Goal: Communication & Community: Connect with others

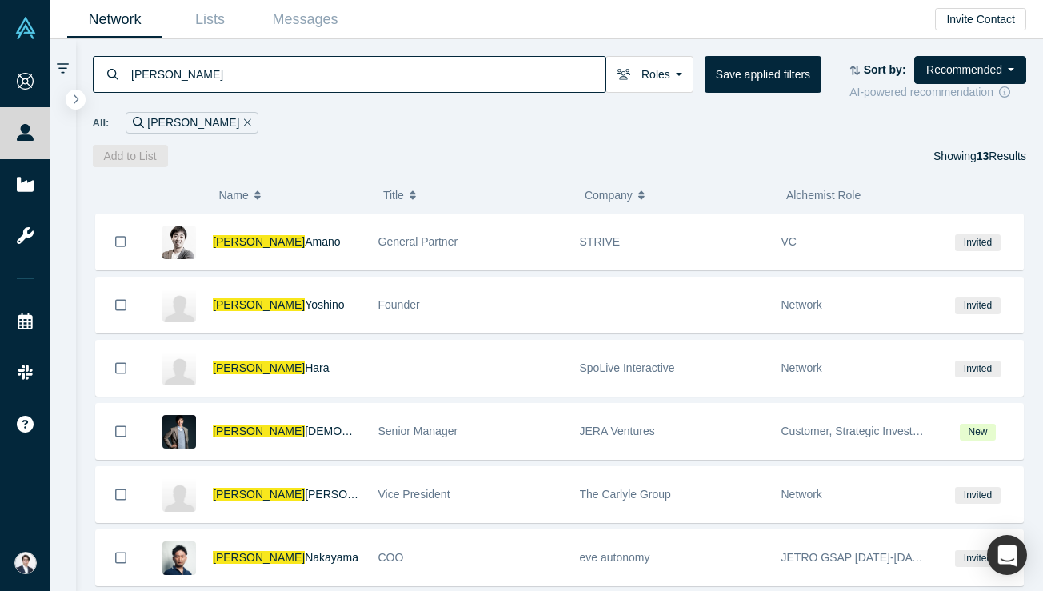
scroll to position [266, 0]
click at [114, 15] on link "Network" at bounding box center [114, 20] width 95 height 38
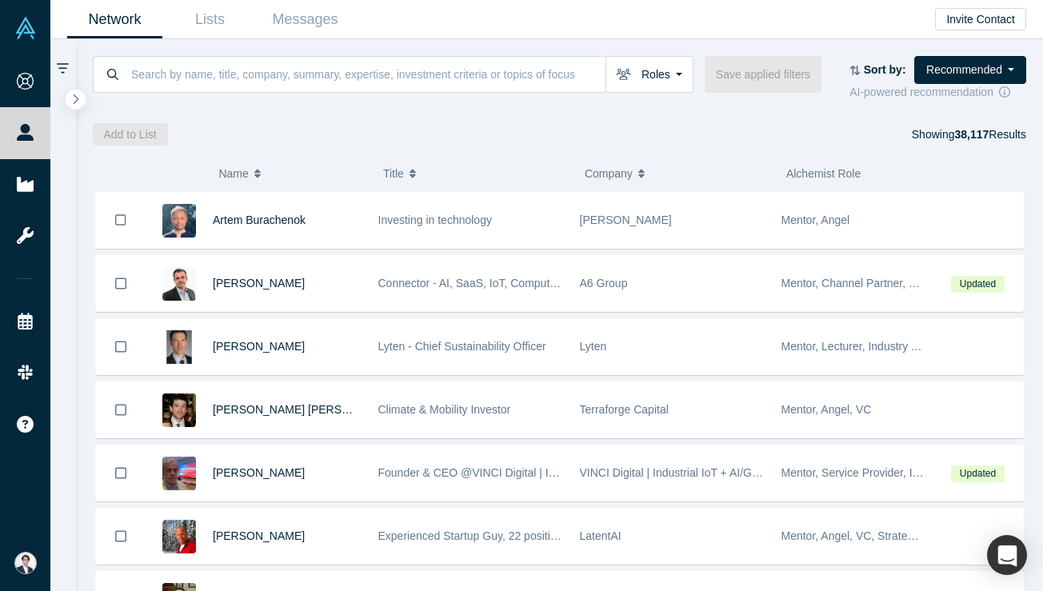
click at [141, 22] on link "Network" at bounding box center [114, 20] width 95 height 38
click at [318, 23] on link "Messages" at bounding box center [305, 20] width 95 height 38
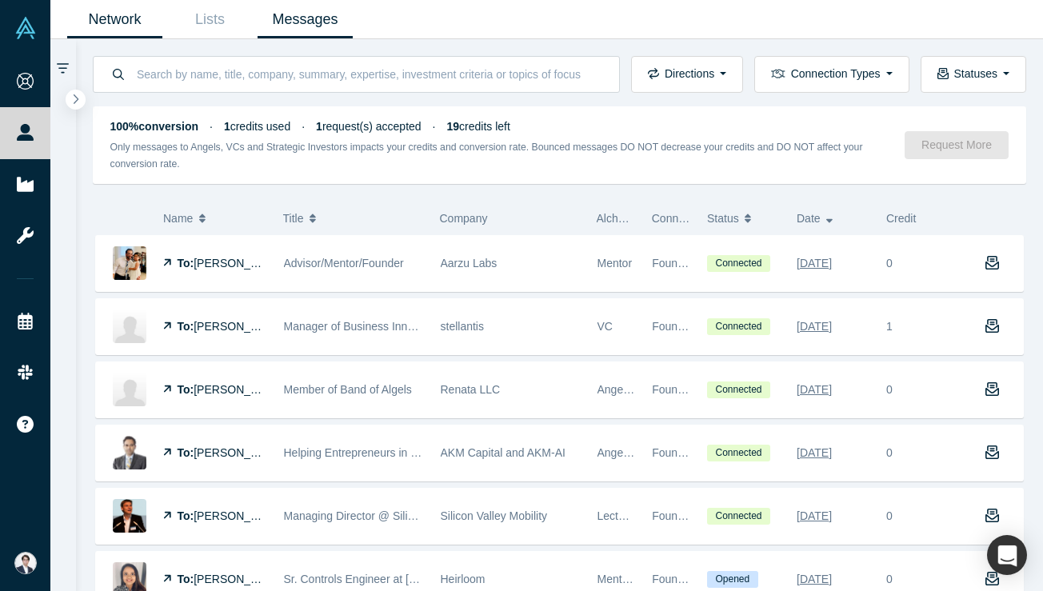
click at [111, 21] on link "Network" at bounding box center [114, 20] width 95 height 38
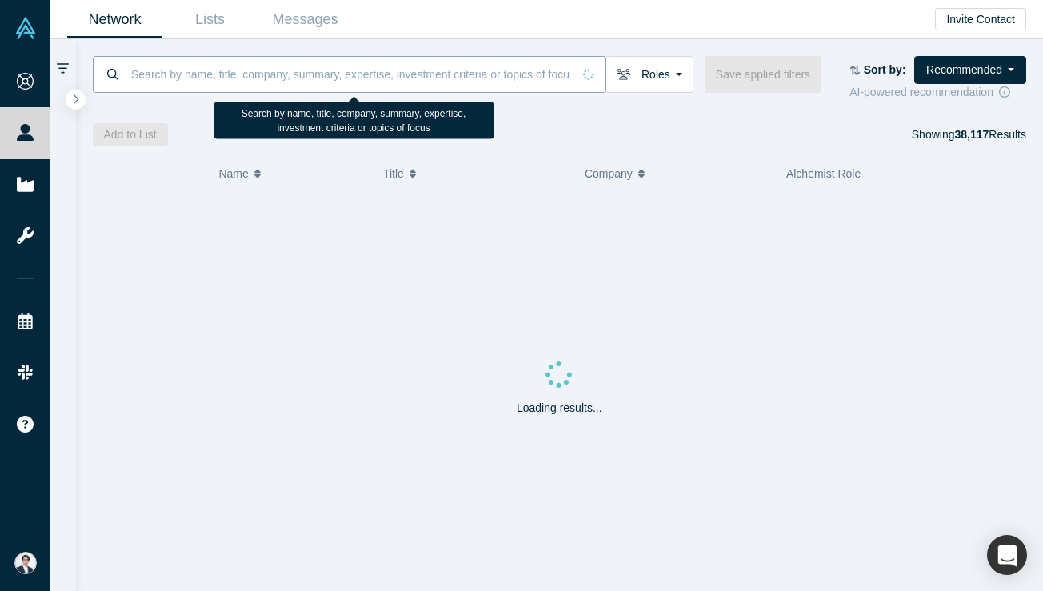
click at [292, 86] on input at bounding box center [351, 74] width 442 height 38
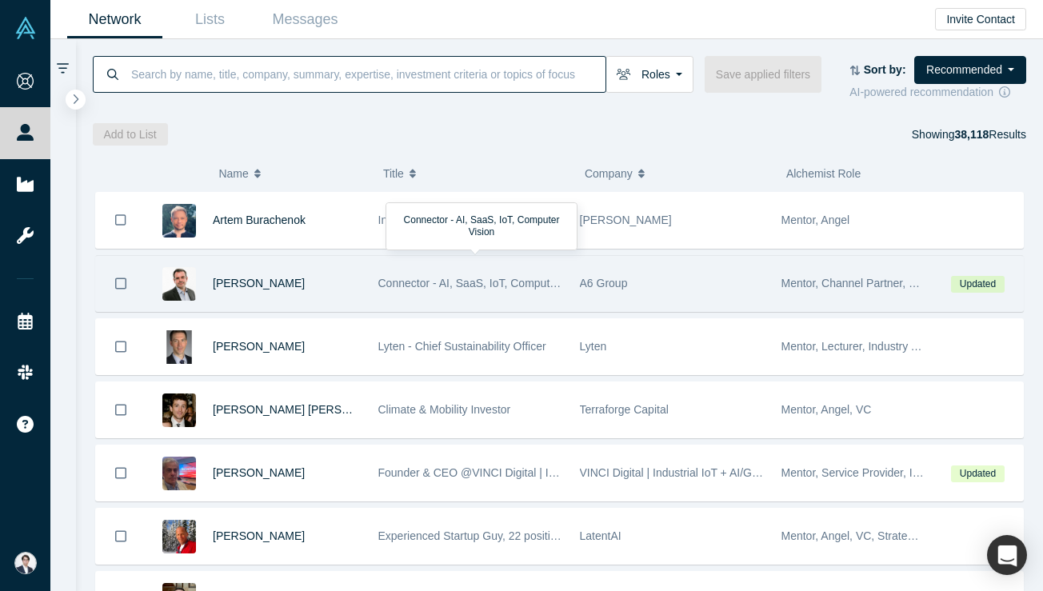
click at [424, 277] on span "Connector - AI, SaaS, IoT, Computer Vision" at bounding box center [485, 283] width 215 height 13
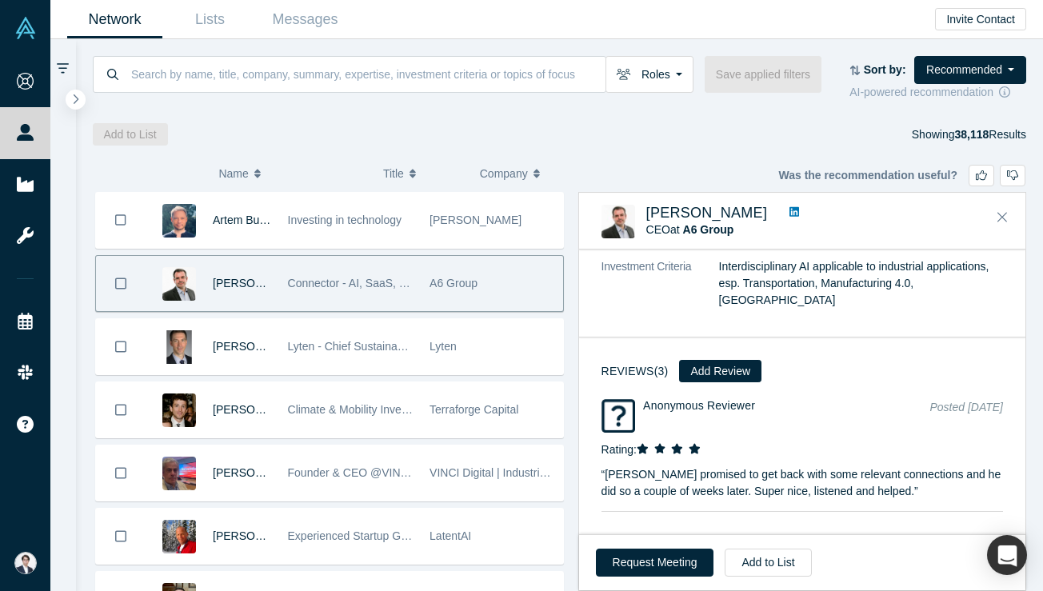
scroll to position [1218, 0]
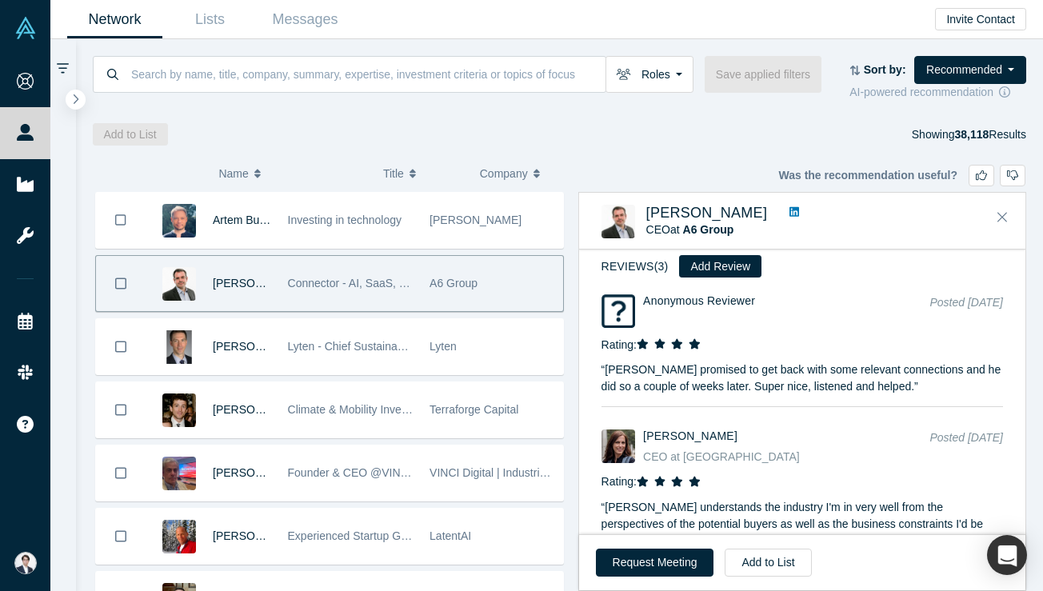
click at [790, 214] on icon at bounding box center [795, 211] width 10 height 11
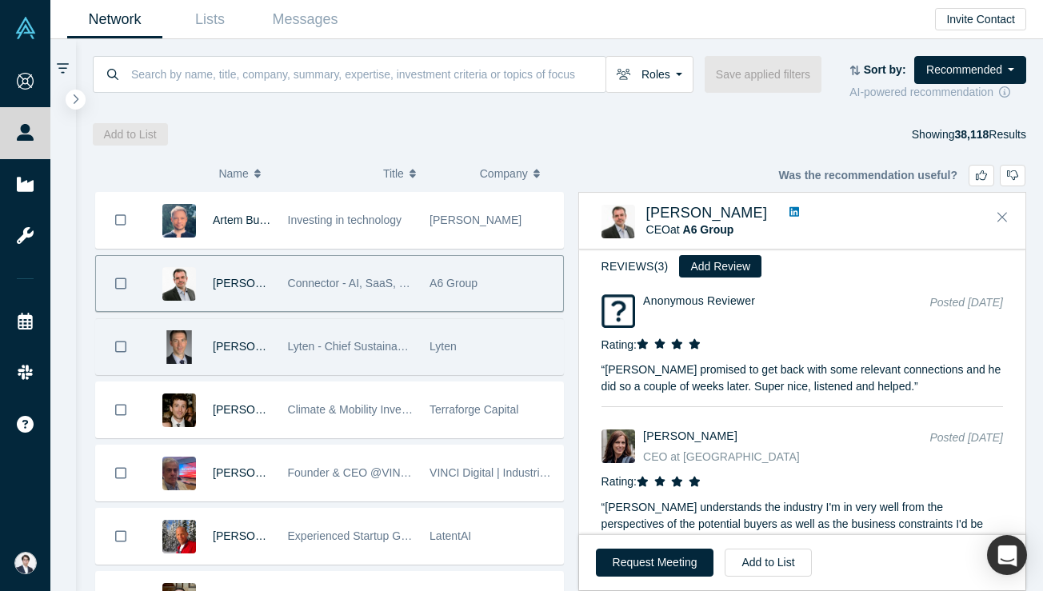
click at [434, 326] on div "Lyten" at bounding box center [493, 346] width 126 height 55
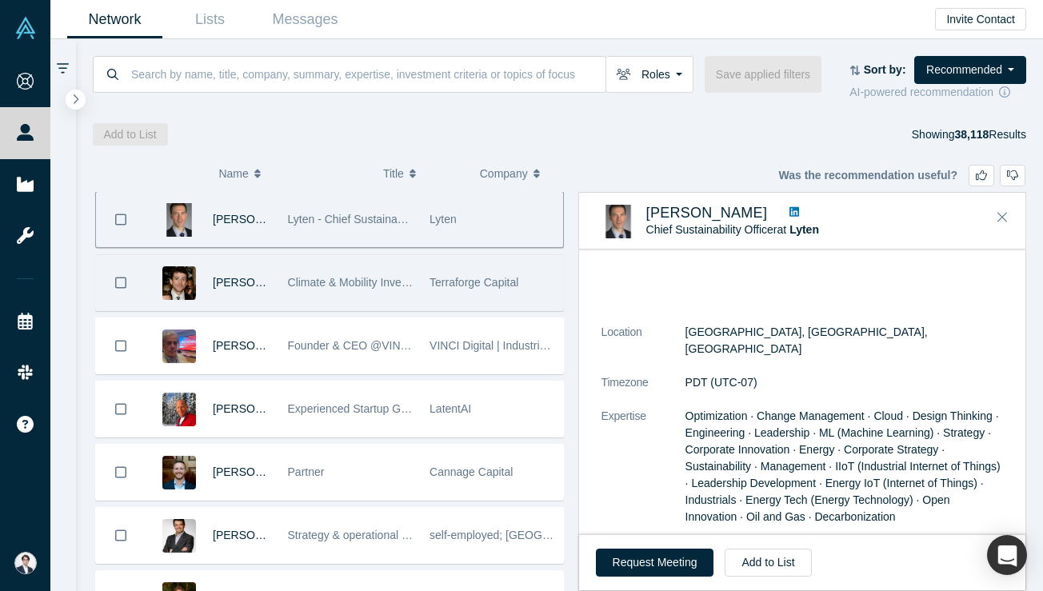
scroll to position [203, 0]
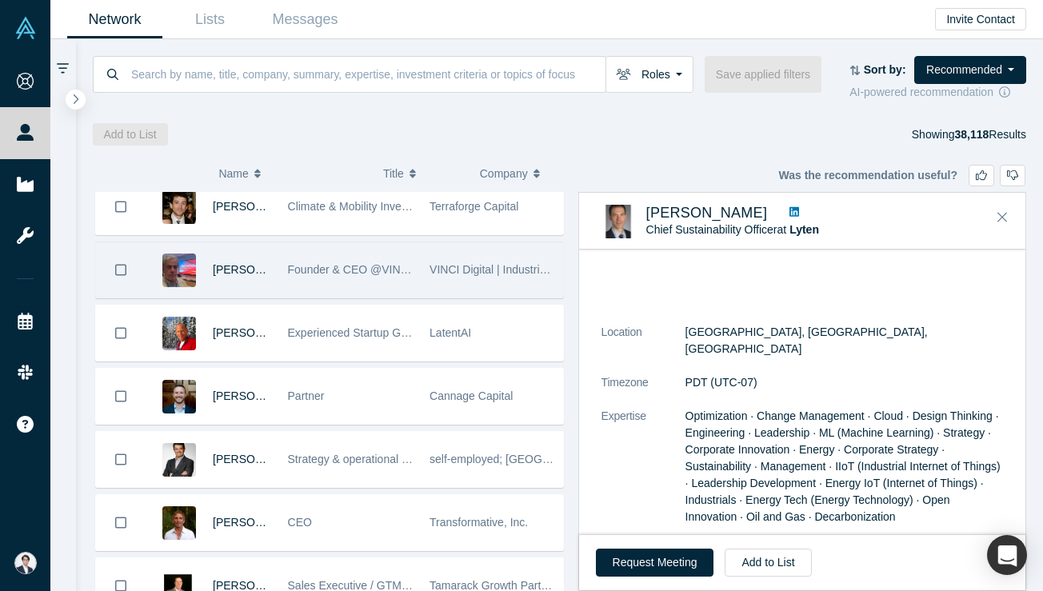
click at [511, 266] on span "VINCI Digital | Industrial IoT + AI/GenAI Strategic Advisory" at bounding box center [574, 269] width 288 height 13
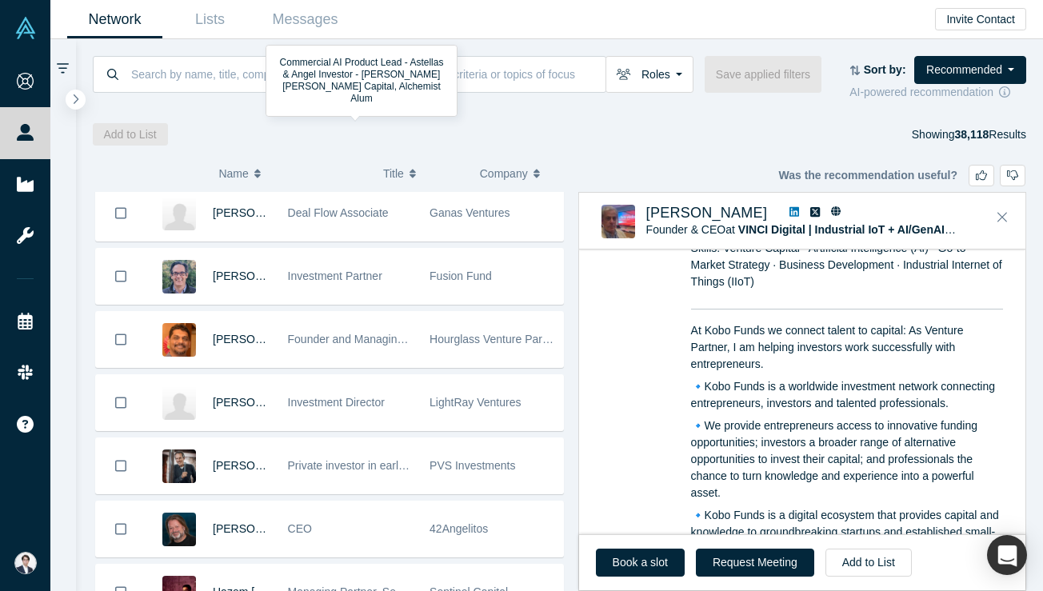
scroll to position [1207, 0]
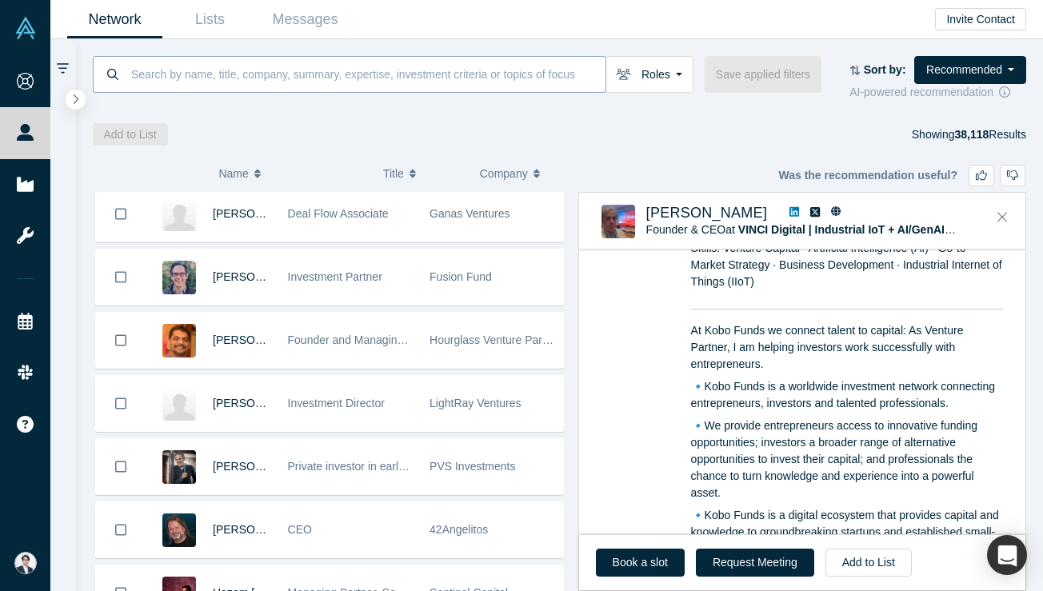
click at [288, 58] on input at bounding box center [368, 74] width 476 height 38
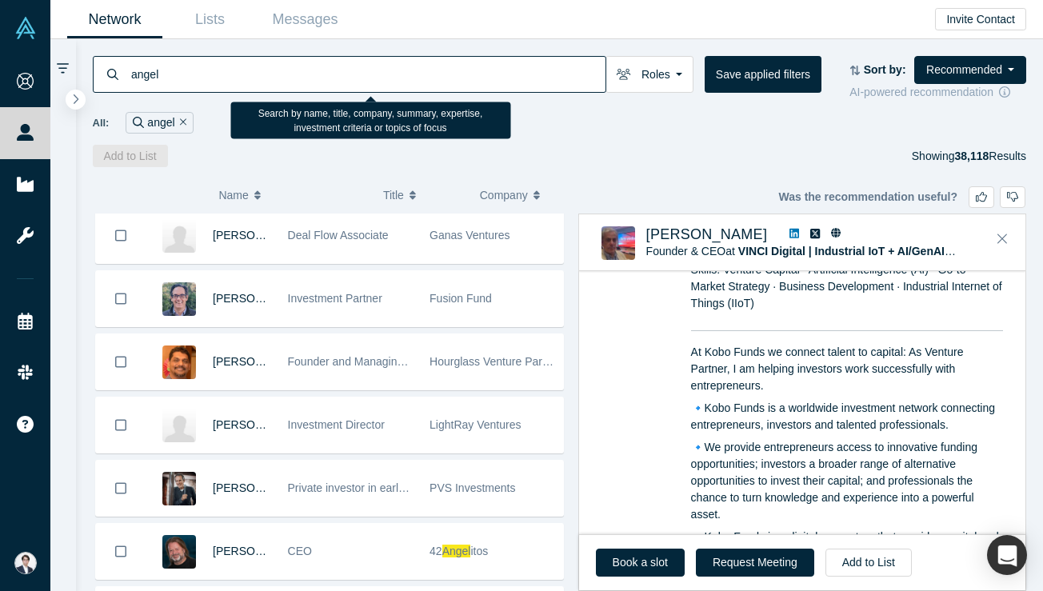
type input "angel"
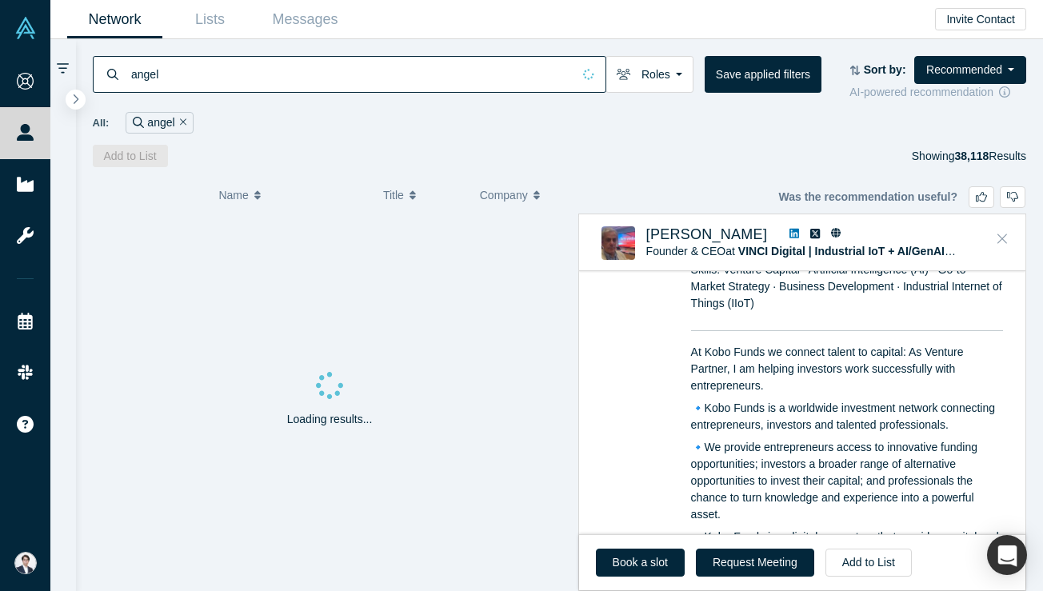
click at [1011, 244] on button "Close" at bounding box center [1003, 239] width 24 height 26
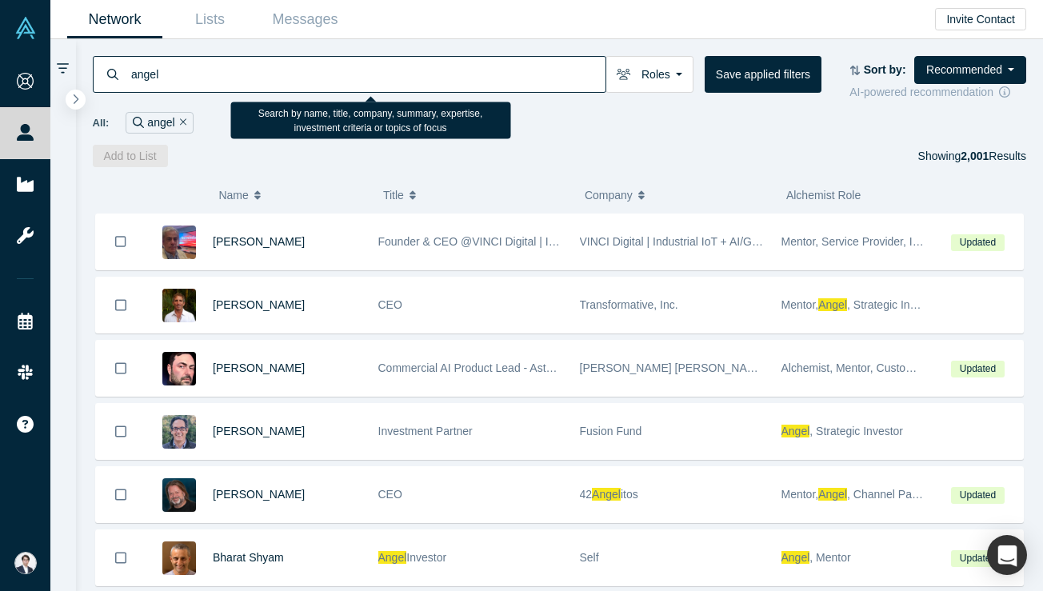
click at [226, 70] on input "angel" at bounding box center [368, 74] width 476 height 38
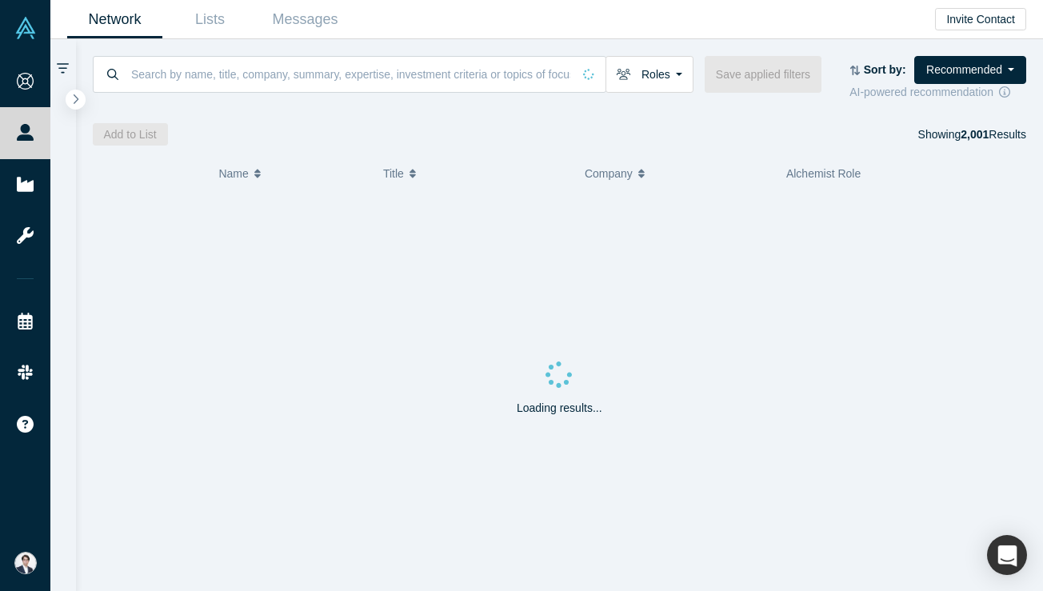
click at [66, 68] on icon at bounding box center [63, 68] width 12 height 10
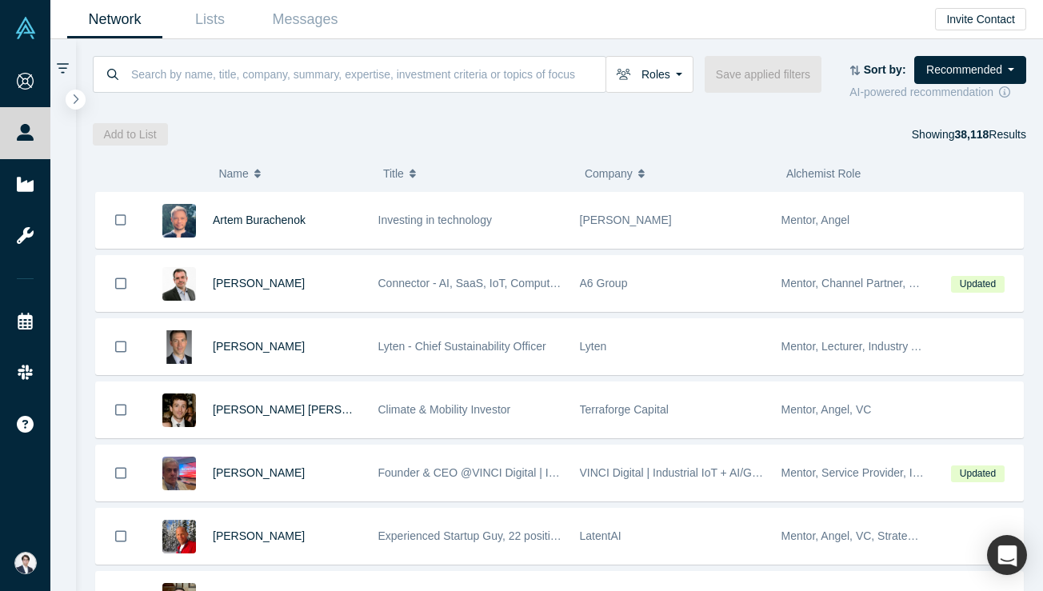
click at [66, 67] on icon at bounding box center [63, 68] width 12 height 10
click at [66, 86] on div at bounding box center [63, 315] width 26 height 552
click at [79, 93] on button "button" at bounding box center [76, 100] width 22 height 22
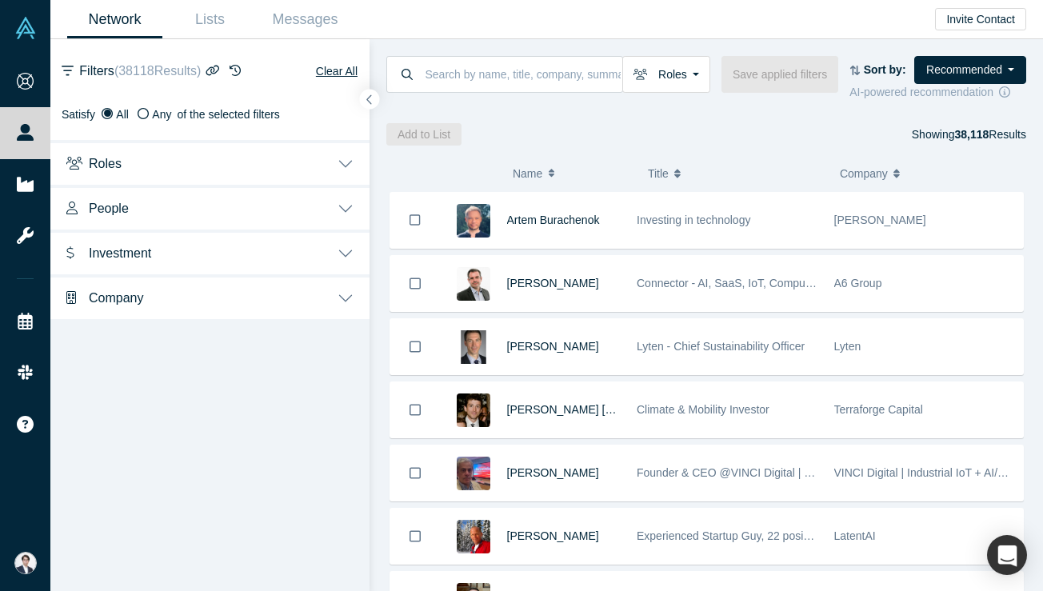
click at [229, 145] on button "Roles" at bounding box center [209, 162] width 319 height 45
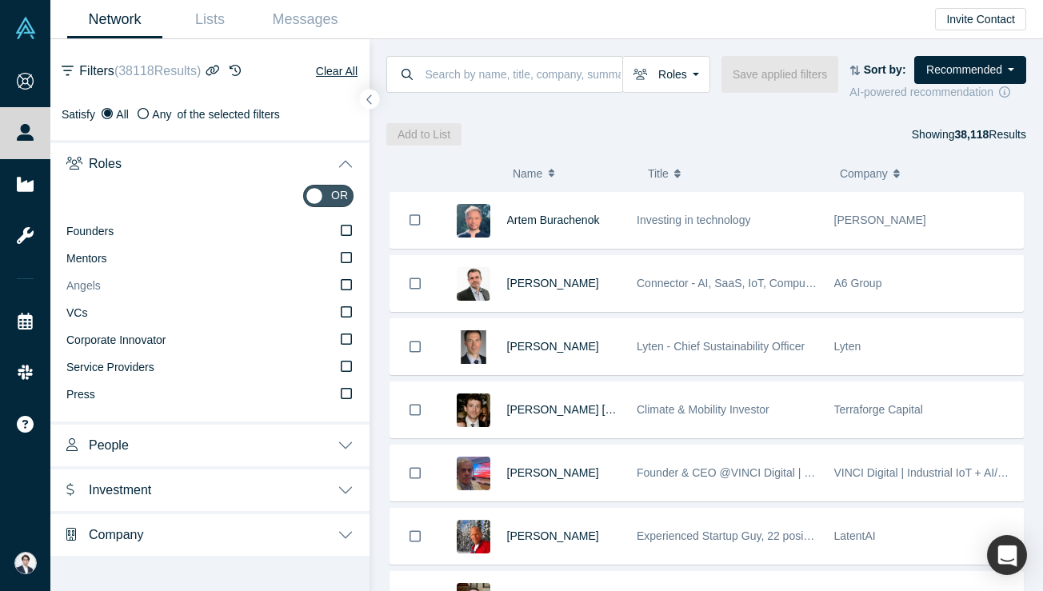
click at [349, 285] on icon at bounding box center [346, 284] width 11 height 13
click at [0, 0] on input "Angels" at bounding box center [0, 0] width 0 height 0
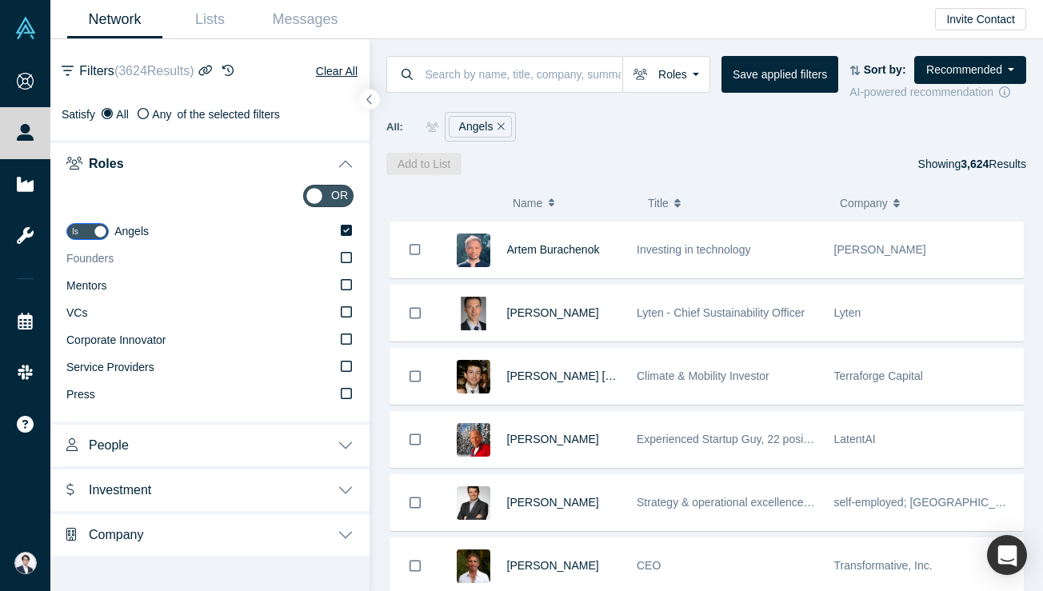
click at [344, 258] on icon at bounding box center [346, 257] width 11 height 13
click at [0, 0] on input "Founders" at bounding box center [0, 0] width 0 height 0
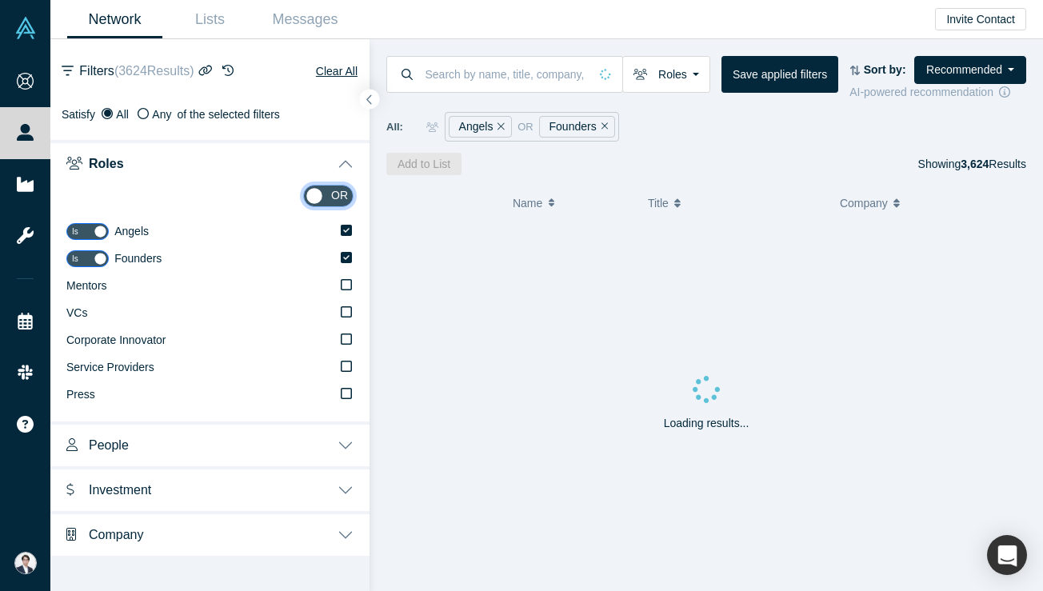
click at [339, 198] on input "checkbox" at bounding box center [328, 196] width 50 height 22
checkbox input "true"
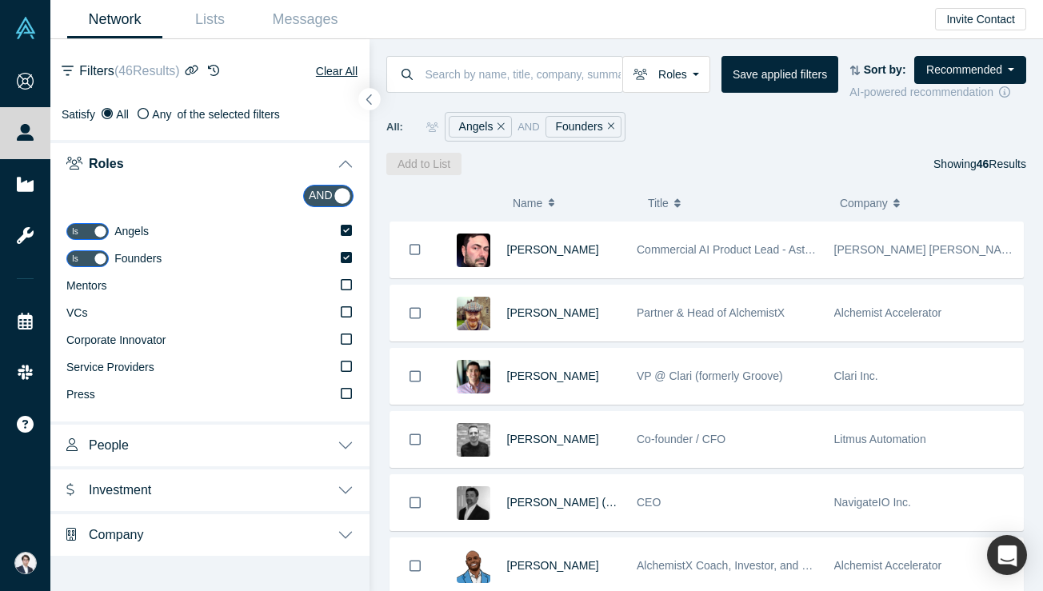
click at [376, 101] on button "button" at bounding box center [370, 100] width 22 height 22
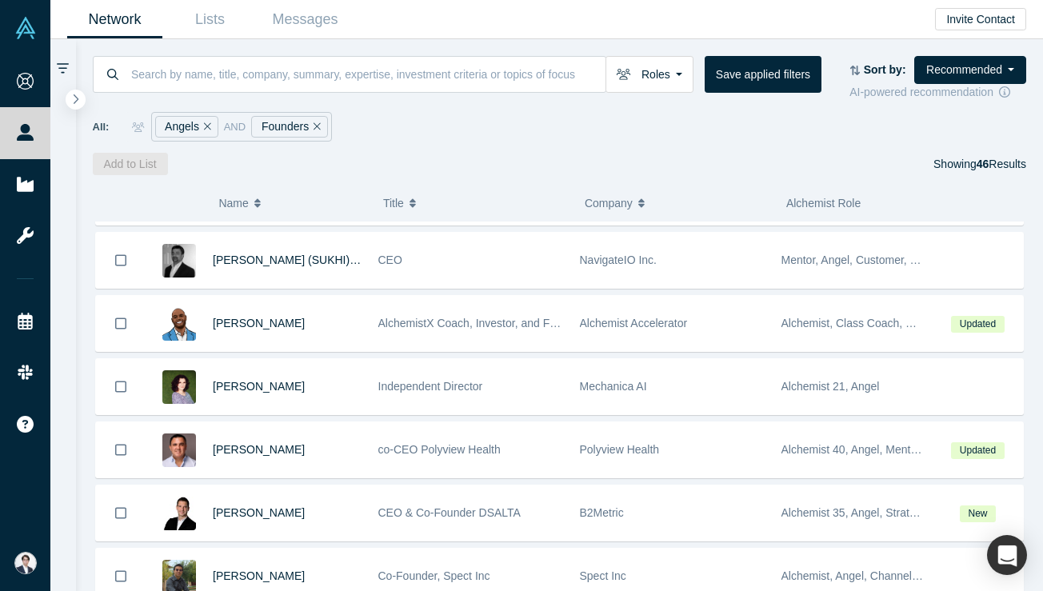
scroll to position [244, 0]
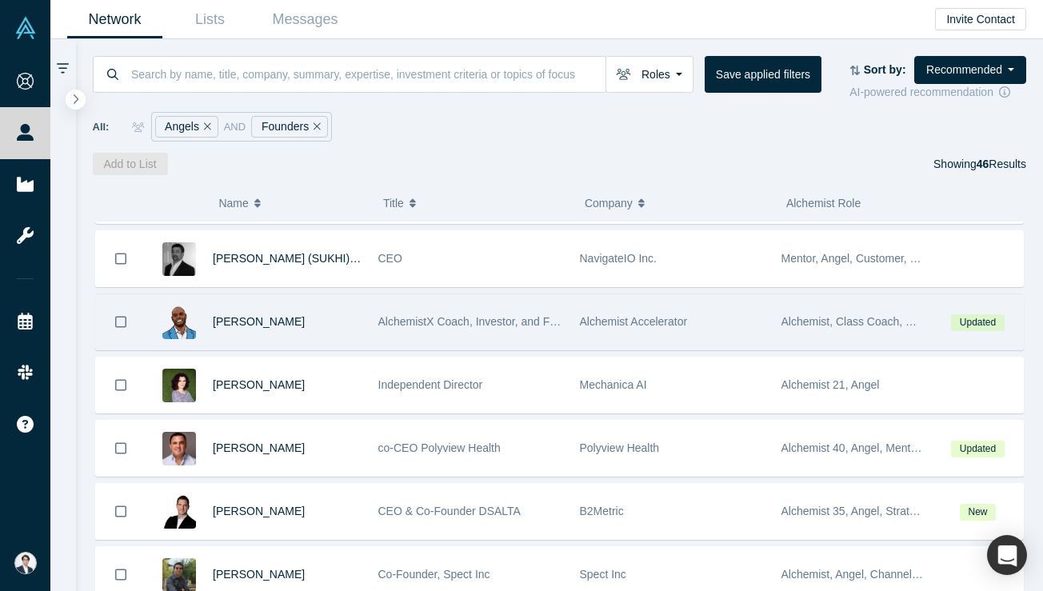
click at [500, 322] on span "AlchemistX Coach, Investor, and Founder" at bounding box center [481, 321] width 206 height 13
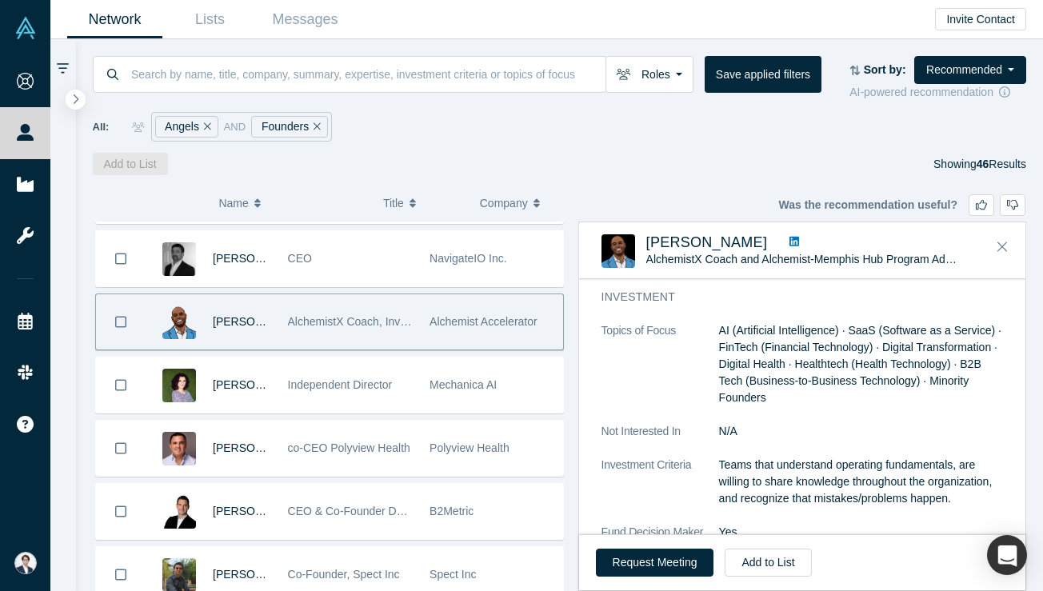
scroll to position [1792, 0]
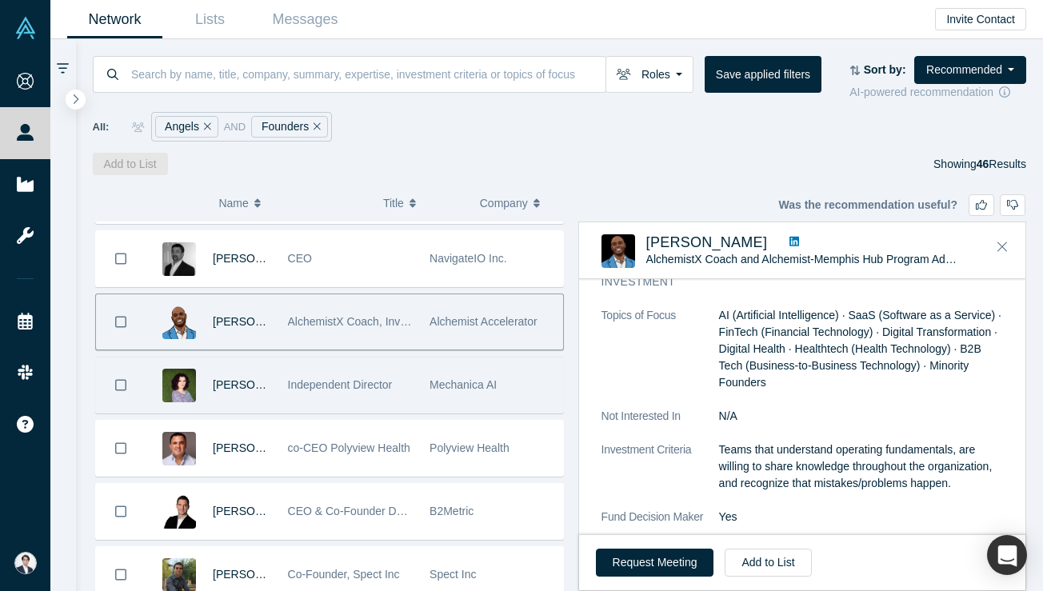
click at [366, 373] on div "Independent Director" at bounding box center [351, 385] width 126 height 55
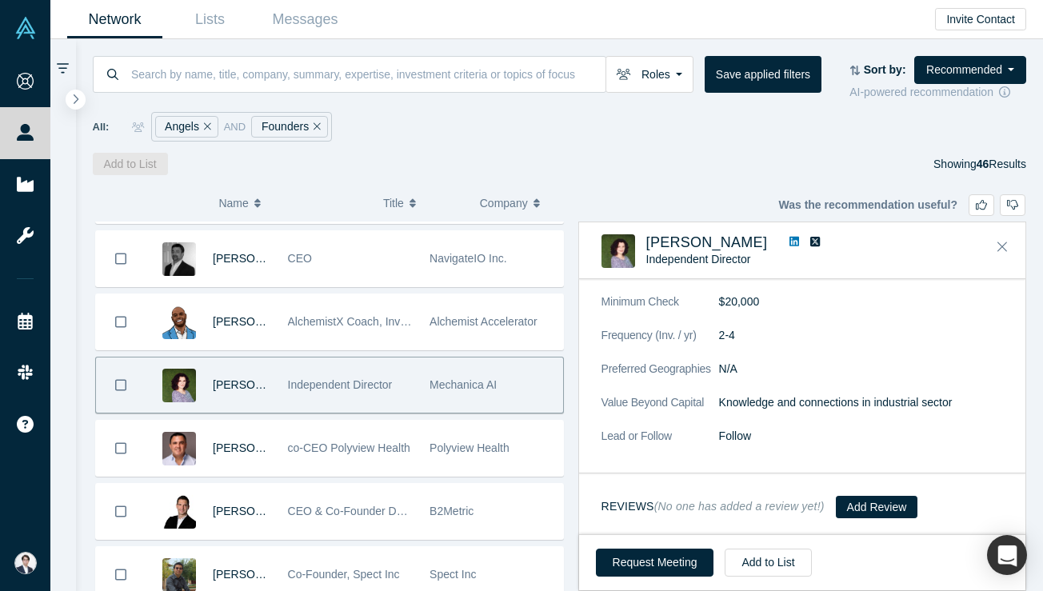
scroll to position [1057, 0]
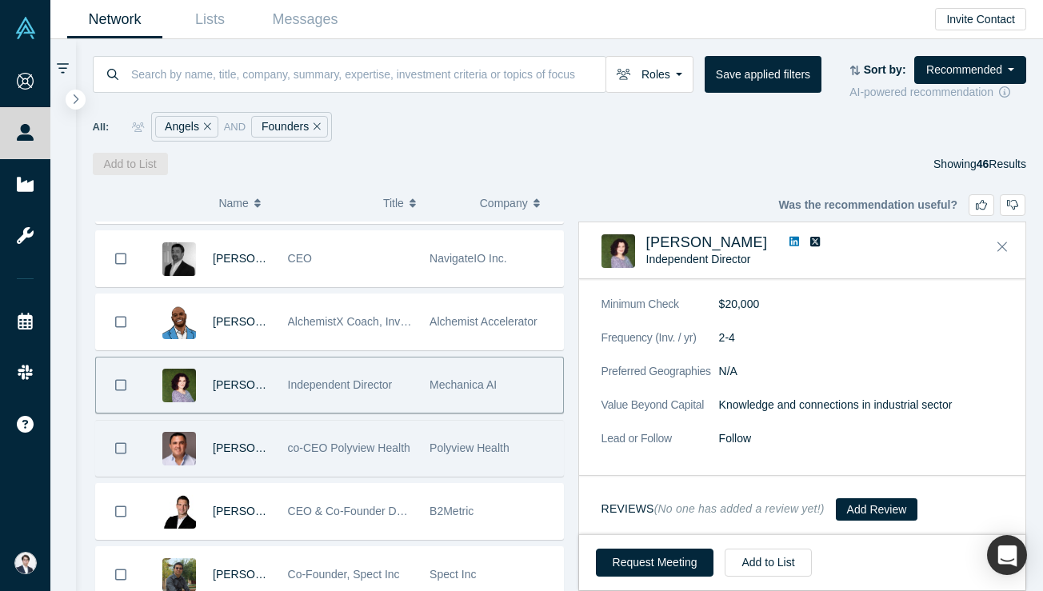
click at [422, 460] on div "Polyview Health" at bounding box center [493, 448] width 142 height 55
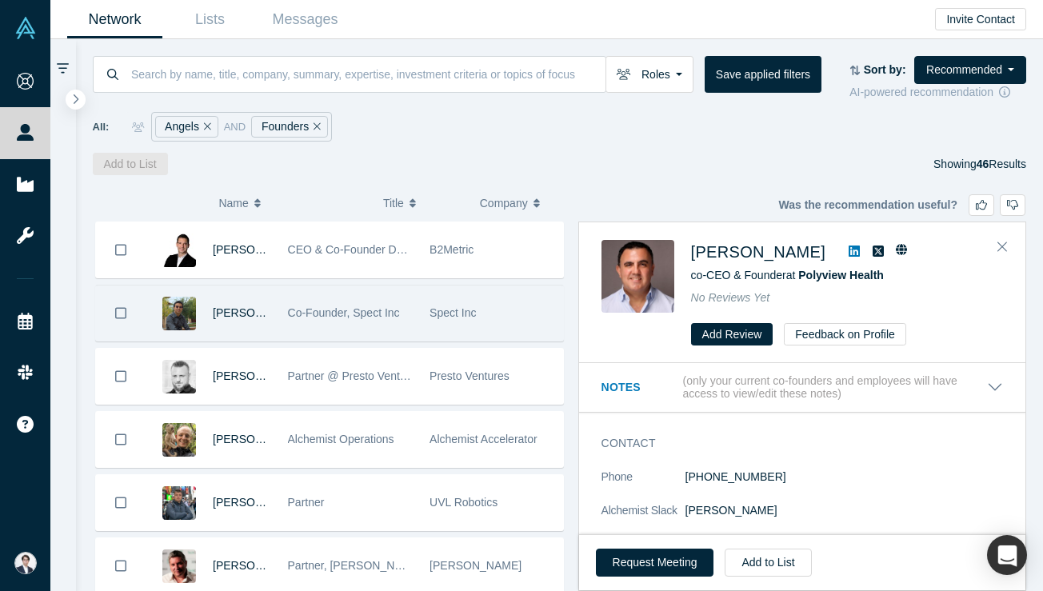
scroll to position [614, 0]
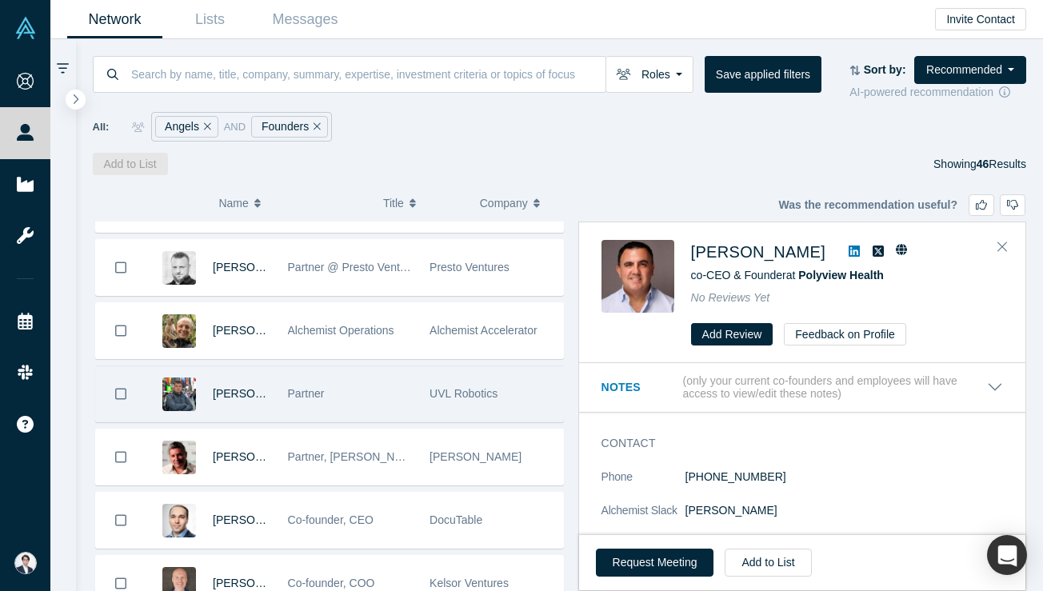
click at [410, 394] on div "Partner" at bounding box center [351, 393] width 126 height 55
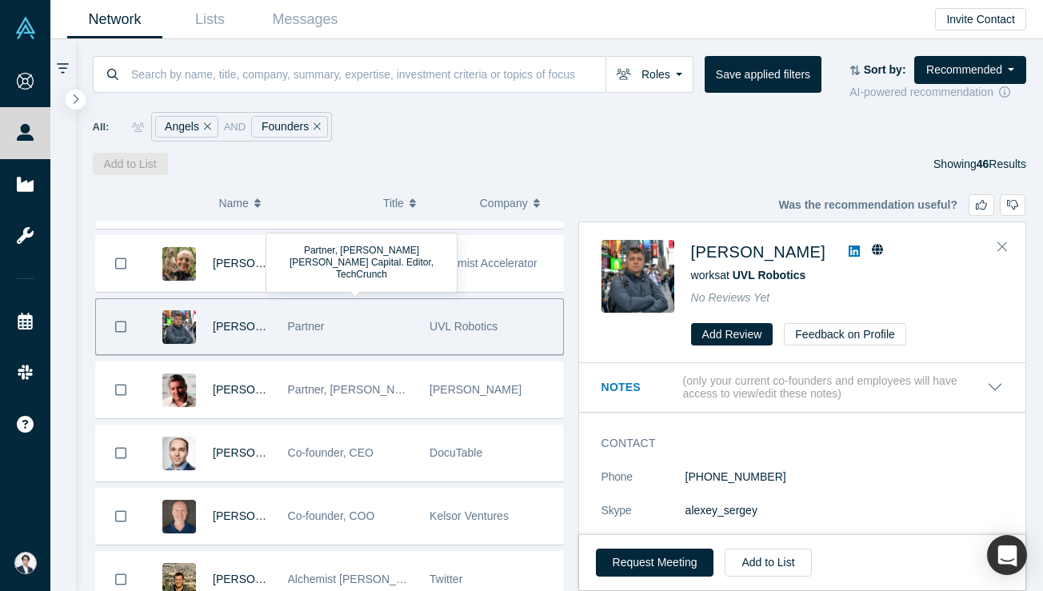
scroll to position [752, 0]
